Goal: Obtain resource: Obtain resource

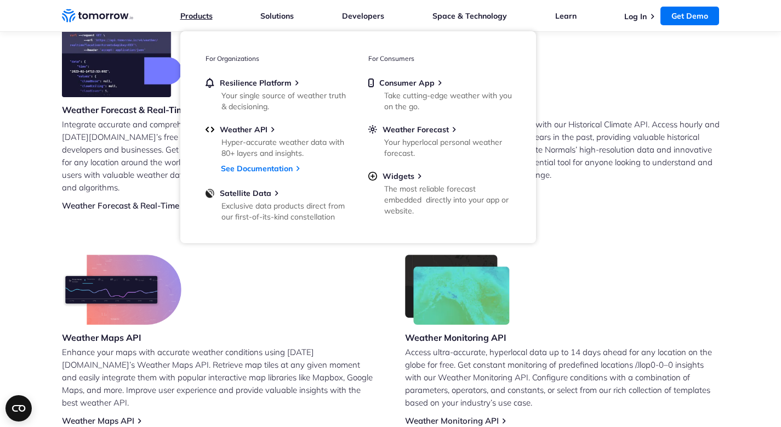
click at [195, 11] on link "Products" at bounding box center [196, 16] width 32 height 10
click at [251, 128] on span "Weather API" at bounding box center [244, 129] width 48 height 10
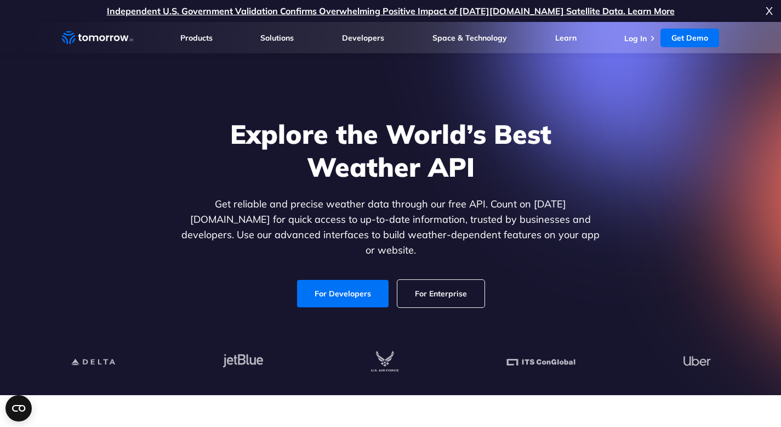
click at [350, 291] on link "For Developers" at bounding box center [343, 293] width 92 height 27
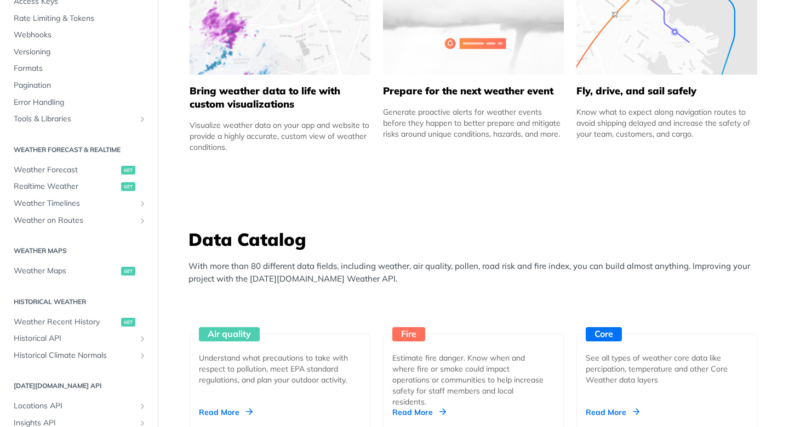
scroll to position [110, 0]
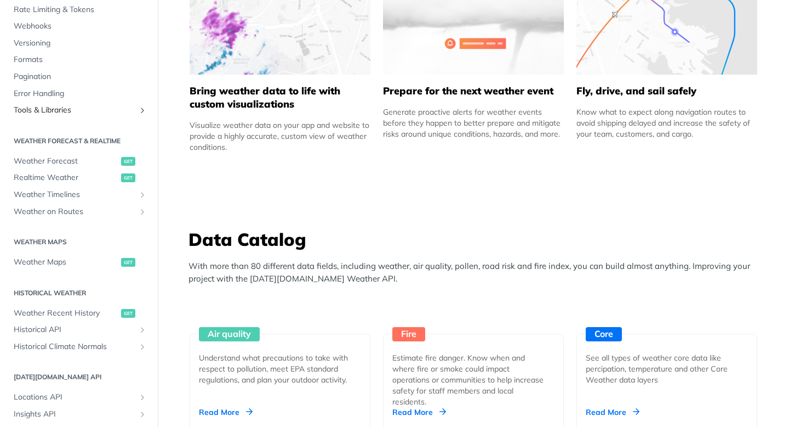
click at [52, 106] on span "Tools & Libraries" at bounding box center [75, 110] width 122 height 11
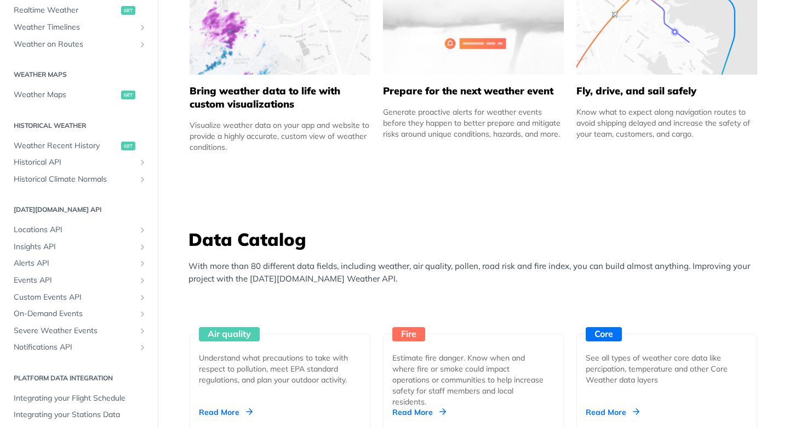
scroll to position [300, 0]
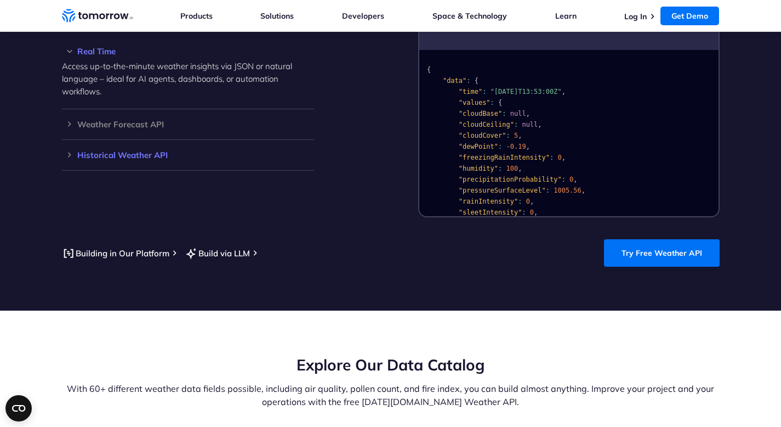
scroll to position [1049, 0]
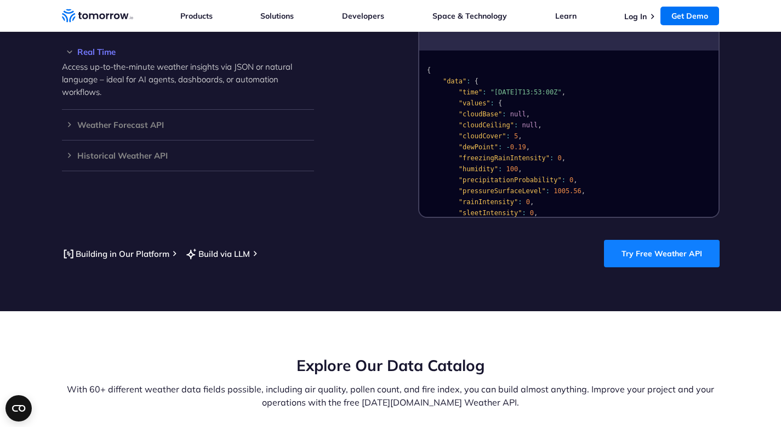
click at [645, 240] on link "Try Free Weather API" at bounding box center [662, 253] width 116 height 27
